Goal: Navigation & Orientation: Understand site structure

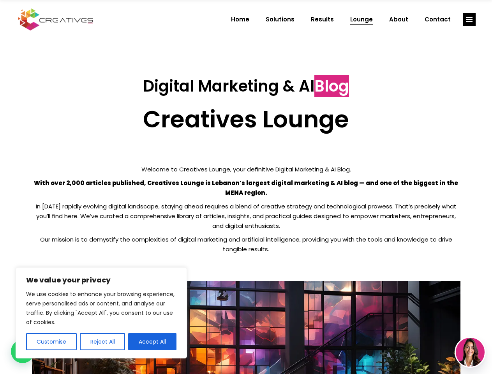
click at [246, 187] on p "With over 2,000 articles published, Creatives Lounge is Lebanon’s largest digit…" at bounding box center [246, 187] width 429 height 19
click at [51, 342] on button "Customise" at bounding box center [51, 341] width 51 height 17
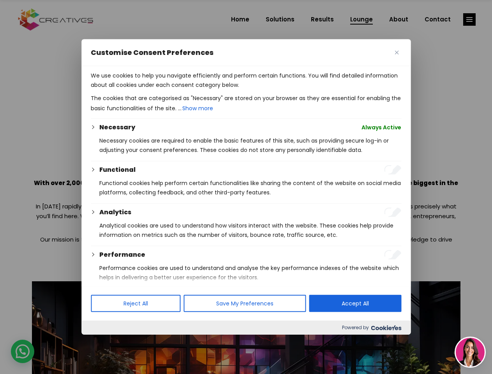
click at [102, 342] on div at bounding box center [246, 187] width 492 height 374
click at [152, 342] on div at bounding box center [246, 187] width 492 height 374
click at [470, 19] on div at bounding box center [246, 187] width 492 height 374
click at [470, 352] on img at bounding box center [470, 352] width 29 height 29
